Goal: Information Seeking & Learning: Understand process/instructions

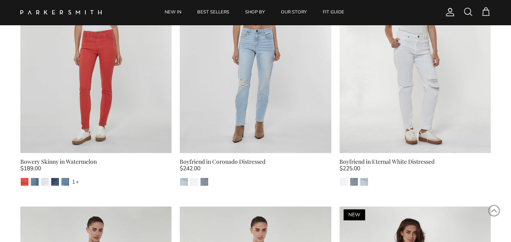
scroll to position [2684, 0]
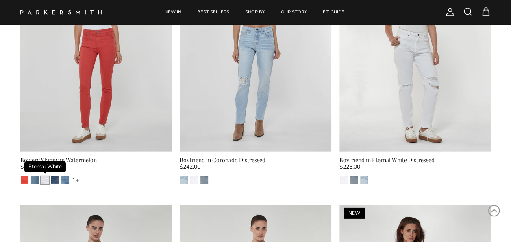
click at [44, 176] on img "Eternal White" at bounding box center [45, 180] width 8 height 8
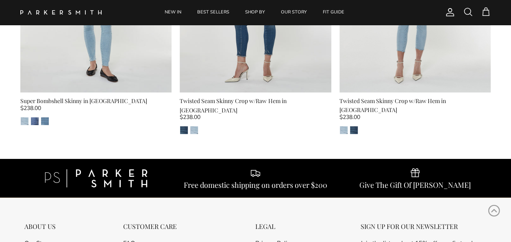
scroll to position [4392, 0]
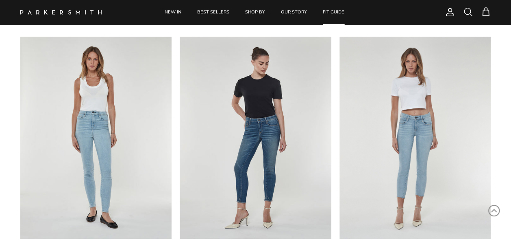
click at [331, 11] on link "FIT GUIDE" at bounding box center [334, 12] width 36 height 25
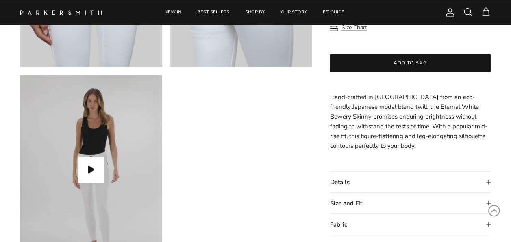
scroll to position [651, 0]
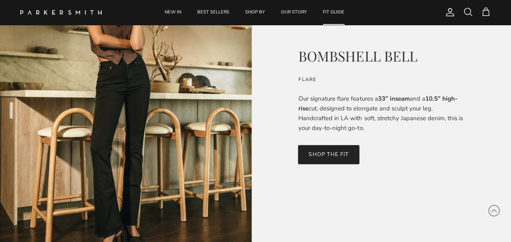
scroll to position [122, 0]
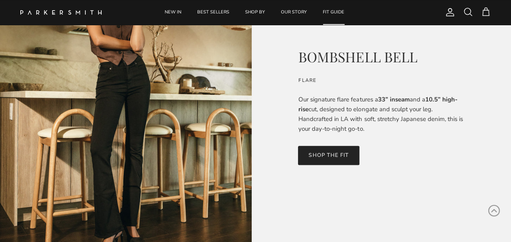
click at [318, 155] on link "SHOP THE FIT" at bounding box center [328, 155] width 61 height 19
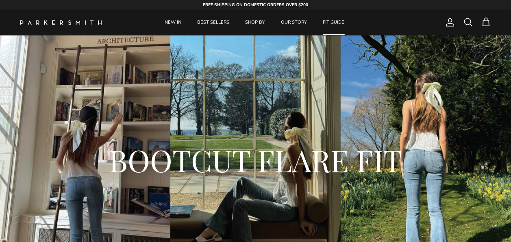
click at [328, 22] on link "FIT GUIDE" at bounding box center [334, 22] width 36 height 25
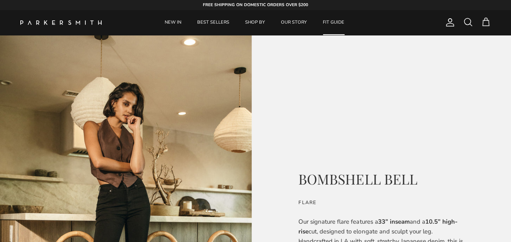
click at [328, 22] on link "FIT GUIDE" at bounding box center [334, 22] width 36 height 25
